Goal: Task Accomplishment & Management: Use online tool/utility

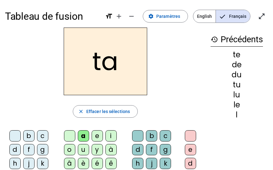
click at [213, 41] on mat-icon "history" at bounding box center [214, 40] width 8 height 8
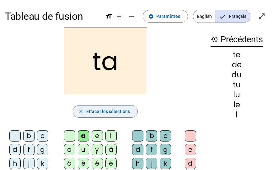
click at [92, 107] on span "button" at bounding box center [105, 111] width 64 height 15
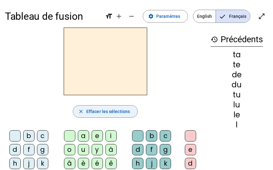
click at [92, 107] on span "button" at bounding box center [105, 111] width 64 height 15
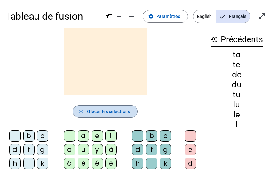
click at [92, 107] on span "button" at bounding box center [105, 111] width 64 height 15
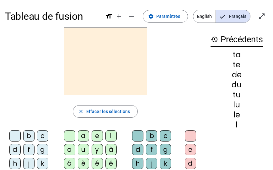
click at [212, 40] on mat-icon "history" at bounding box center [214, 40] width 8 height 8
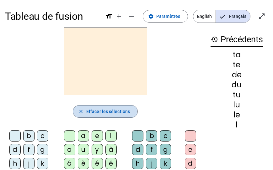
click at [80, 112] on mat-icon "close" at bounding box center [81, 112] width 6 height 6
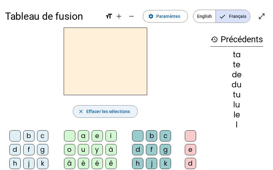
click at [80, 112] on mat-icon "close" at bounding box center [81, 112] width 6 height 6
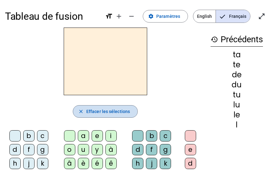
click at [80, 112] on mat-icon "close" at bounding box center [81, 112] width 6 height 6
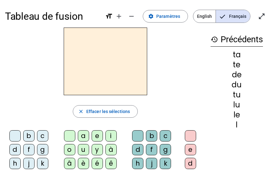
click at [237, 40] on h3 "history Précédents" at bounding box center [236, 40] width 52 height 14
click at [259, 19] on mat-icon "open_in_full" at bounding box center [262, 17] width 8 height 8
click at [152, 19] on span at bounding box center [165, 16] width 45 height 15
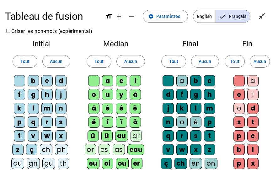
click at [54, 18] on h1 "Tableau de fusion" at bounding box center [52, 16] width 95 height 20
click at [206, 17] on span "English" at bounding box center [204, 16] width 22 height 13
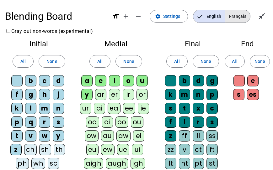
click at [239, 16] on span "Français" at bounding box center [237, 16] width 25 height 13
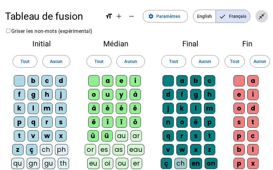
click at [256, 18] on span "Quitter le plein écran" at bounding box center [261, 16] width 15 height 15
click at [262, 17] on mat-icon "open_in_full" at bounding box center [262, 17] width 8 height 8
